Goal: Task Accomplishment & Management: Manage account settings

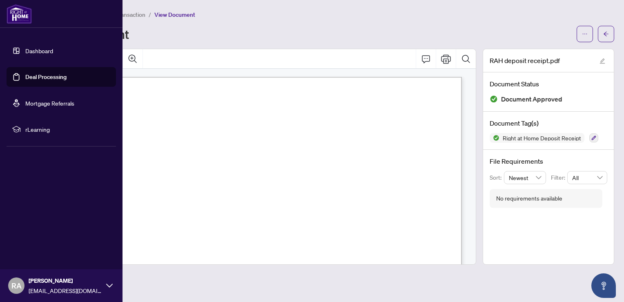
click at [44, 76] on link "Deal Processing" at bounding box center [45, 76] width 41 height 7
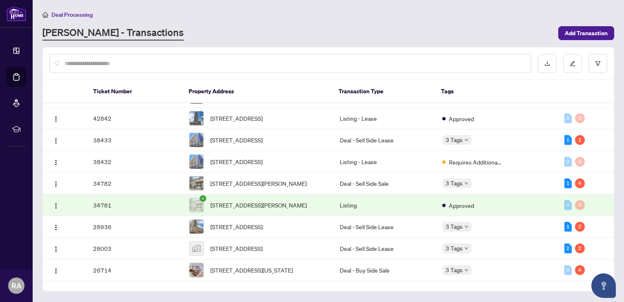
scroll to position [60, 0]
click at [521, 172] on td "Requires Additional Docs" at bounding box center [497, 162] width 122 height 22
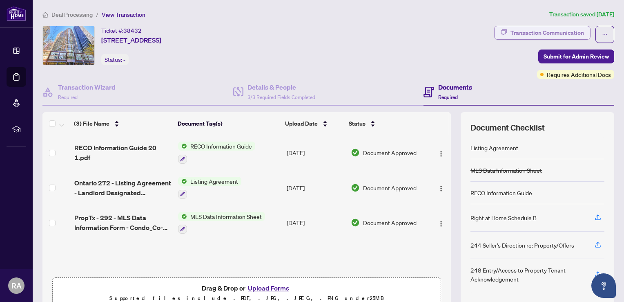
click at [528, 34] on div "Transaction Communication" at bounding box center [548, 32] width 74 height 13
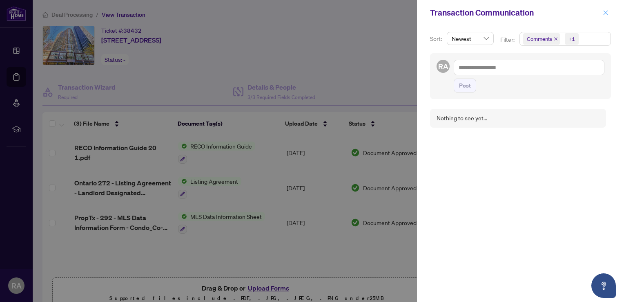
click at [609, 13] on icon "close" at bounding box center [606, 13] width 6 height 6
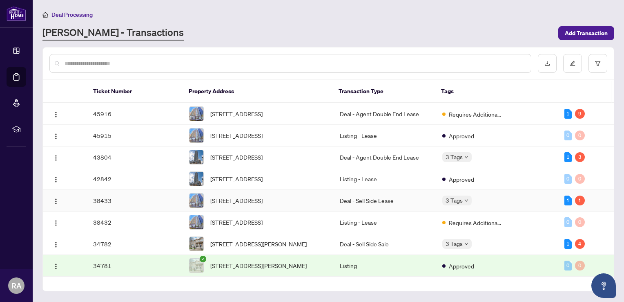
click at [517, 205] on div "3 Tags" at bounding box center [497, 199] width 109 height 9
click at [547, 205] on div "3 Tags" at bounding box center [497, 199] width 109 height 9
click at [397, 211] on td "Deal - Sell Side Lease" at bounding box center [385, 201] width 103 height 22
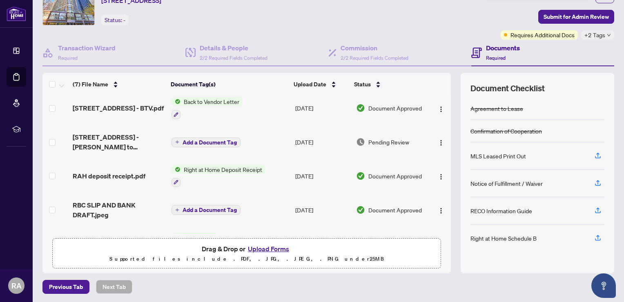
scroll to position [29, 0]
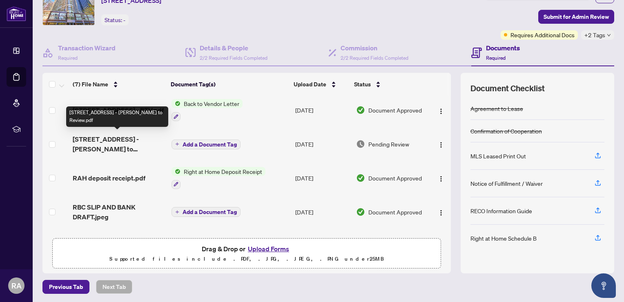
click at [116, 141] on span "[STREET_ADDRESS] - [PERSON_NAME] to Review.pdf" at bounding box center [119, 144] width 92 height 20
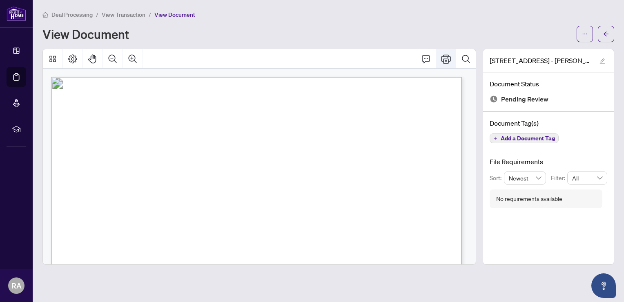
click at [446, 60] on icon "Print" at bounding box center [446, 58] width 10 height 9
